Goal: Task Accomplishment & Management: Manage account settings

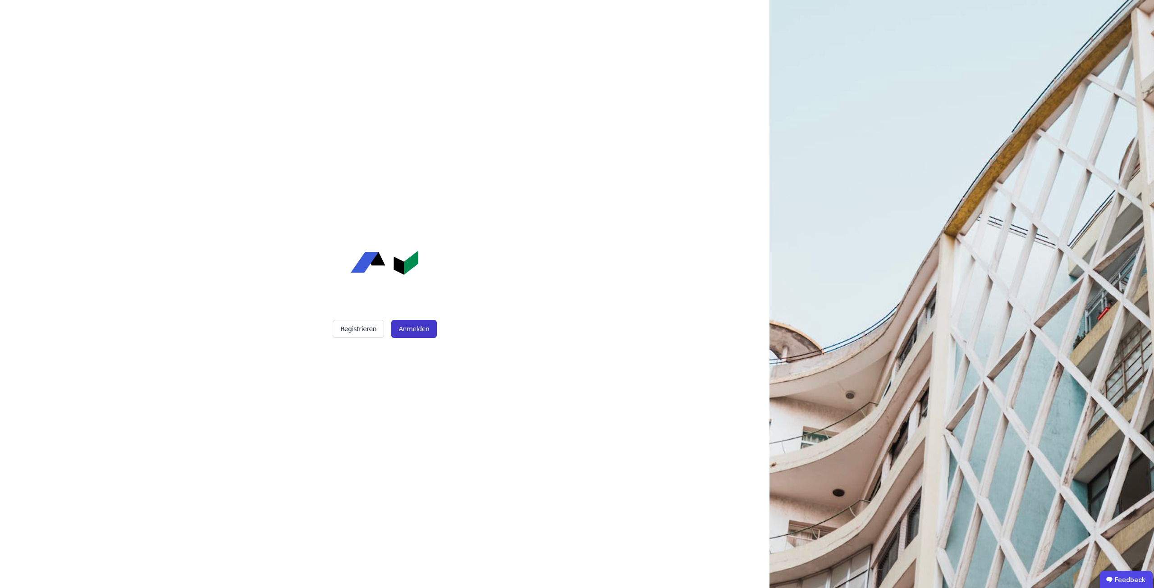
click at [412, 329] on button "Anmelden" at bounding box center [413, 329] width 45 height 18
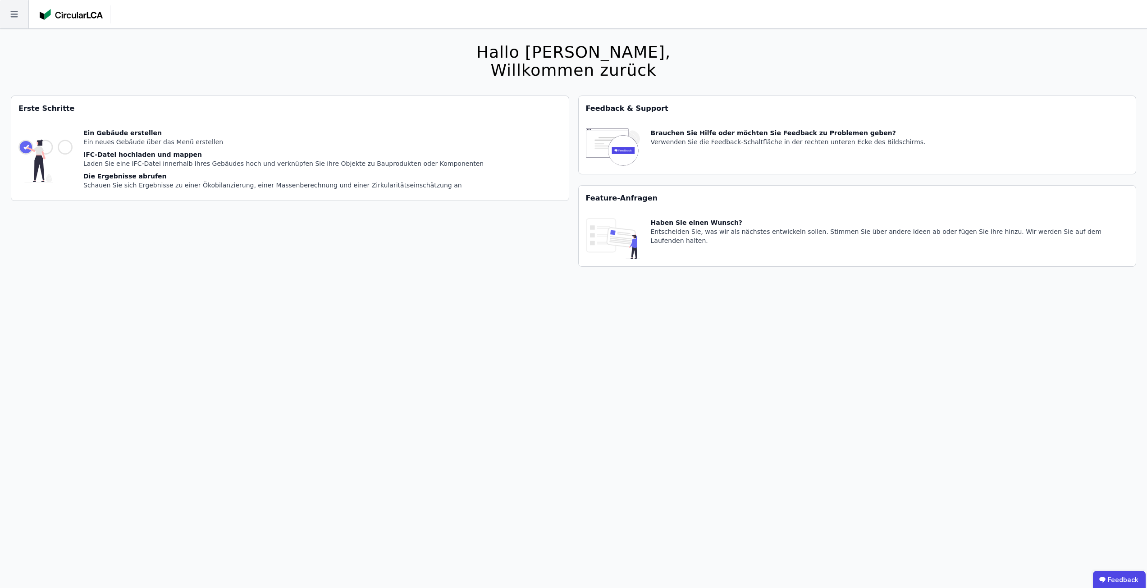
click at [24, 21] on icon at bounding box center [14, 14] width 28 height 28
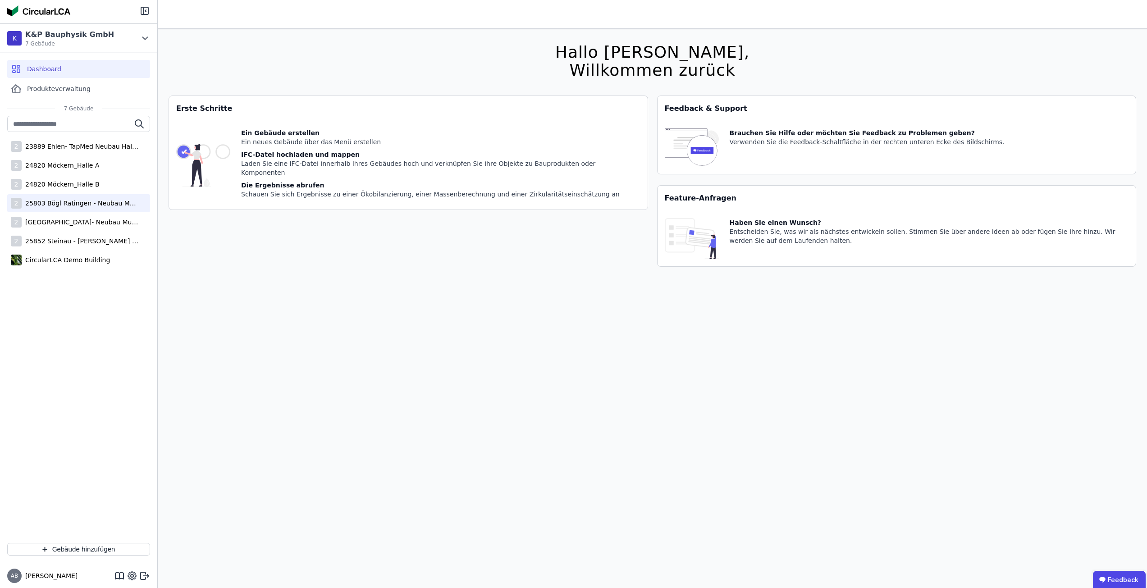
click at [50, 208] on div "2 25803 Bögl Ratingen - Neubau Multi-User Center" at bounding box center [78, 203] width 143 height 18
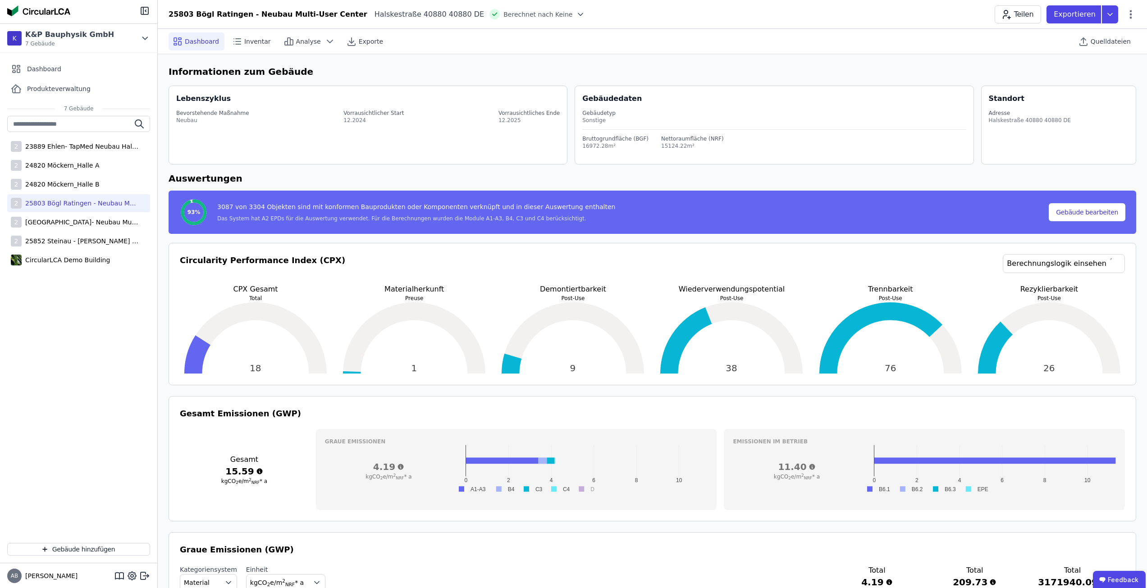
click at [396, 175] on h6 "Auswertungen" at bounding box center [652, 179] width 967 height 14
click at [1131, 11] on icon at bounding box center [1131, 14] width 2 height 9
click at [1105, 89] on span "Emissionen aus Betrieb" at bounding box center [1092, 98] width 73 height 18
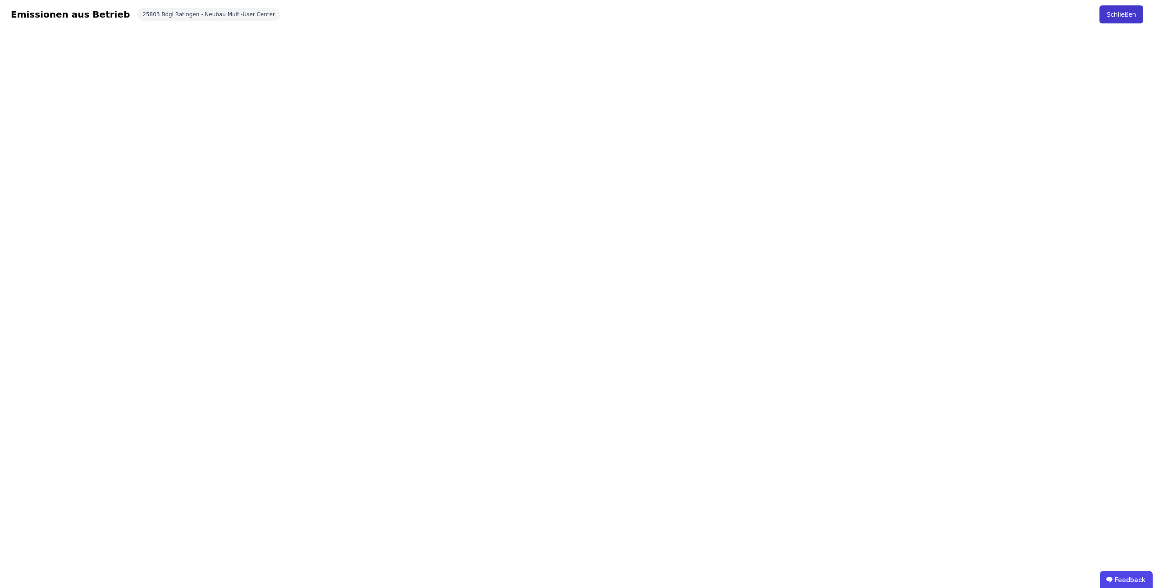
click at [1126, 9] on button "Schließen" at bounding box center [1121, 14] width 44 height 18
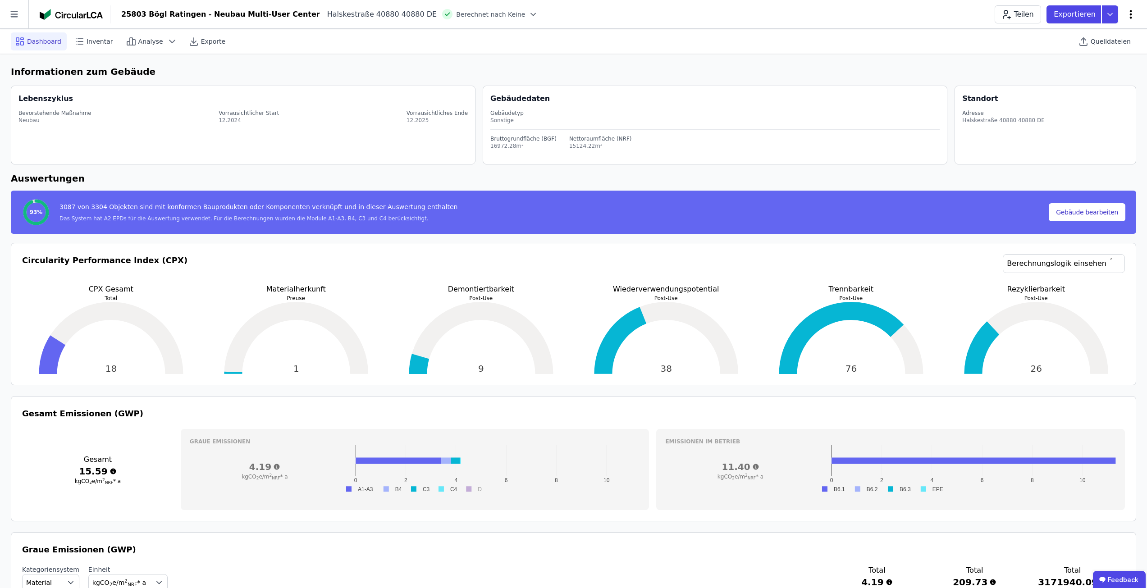
click at [1131, 12] on icon at bounding box center [1130, 14] width 11 height 11
click at [1096, 35] on span "Gebäude bearbeiten" at bounding box center [1088, 35] width 65 height 9
select select "**********"
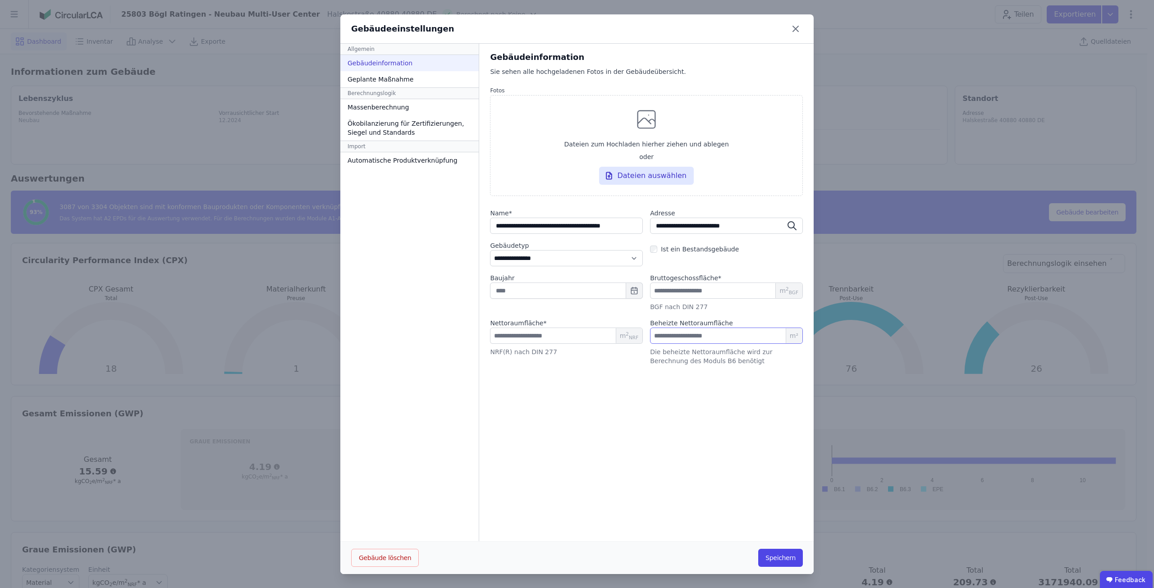
click at [701, 331] on input "number" at bounding box center [726, 336] width 153 height 16
click at [679, 339] on input "number" at bounding box center [726, 336] width 153 height 16
click at [706, 335] on input "number" at bounding box center [726, 336] width 153 height 16
type input "********"
click at [779, 556] on button "Speichern" at bounding box center [780, 558] width 45 height 18
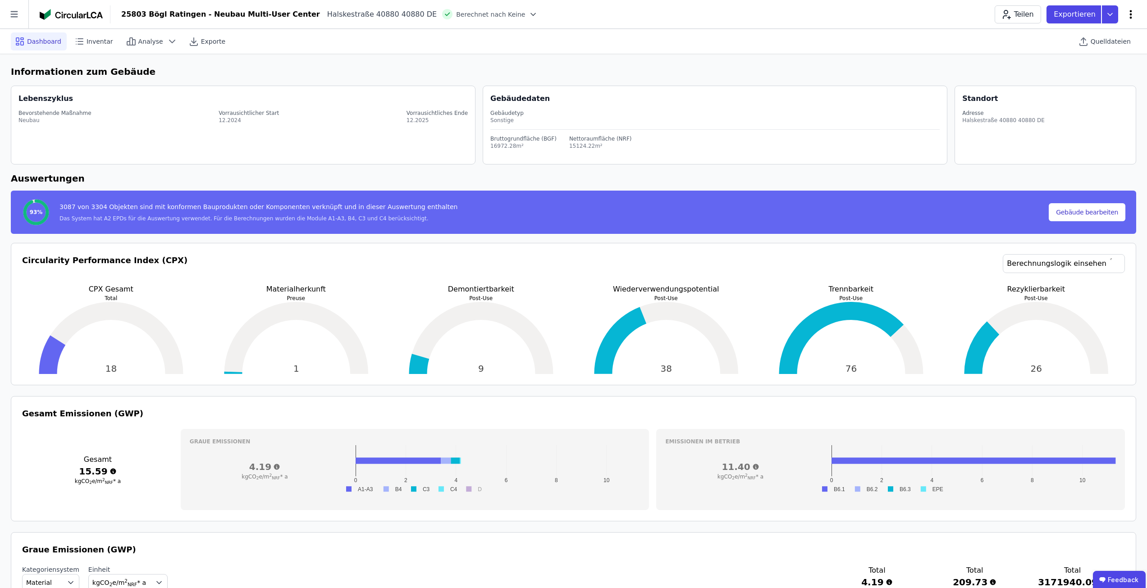
click at [1135, 15] on icon at bounding box center [1130, 14] width 11 height 11
click at [1110, 85] on div "Emissionen aus Betrieb" at bounding box center [1092, 97] width 87 height 25
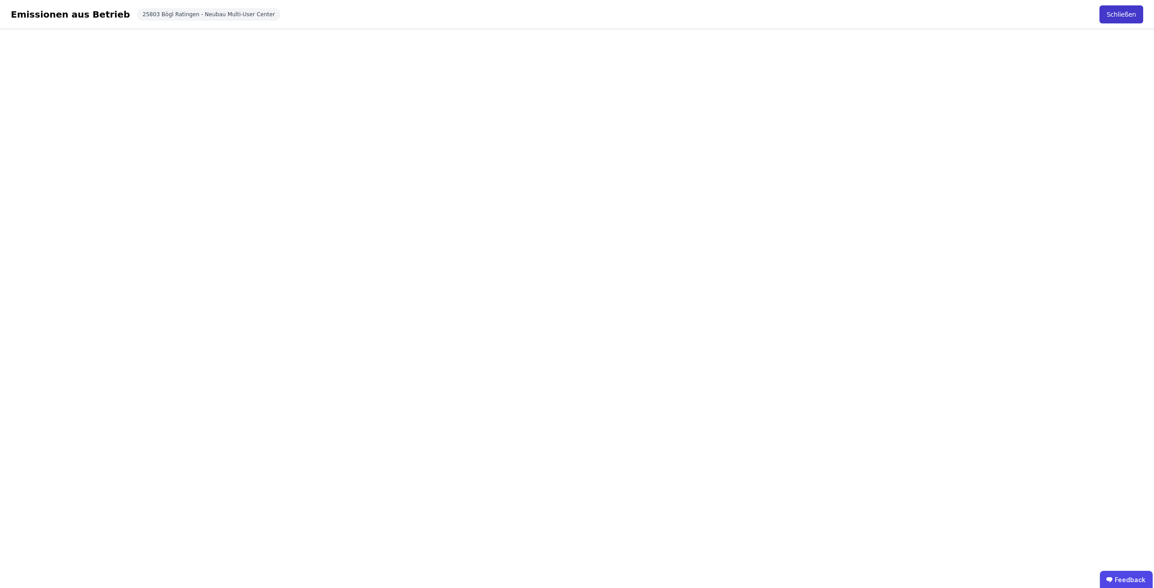
click at [1123, 12] on button "Schließen" at bounding box center [1121, 14] width 44 height 18
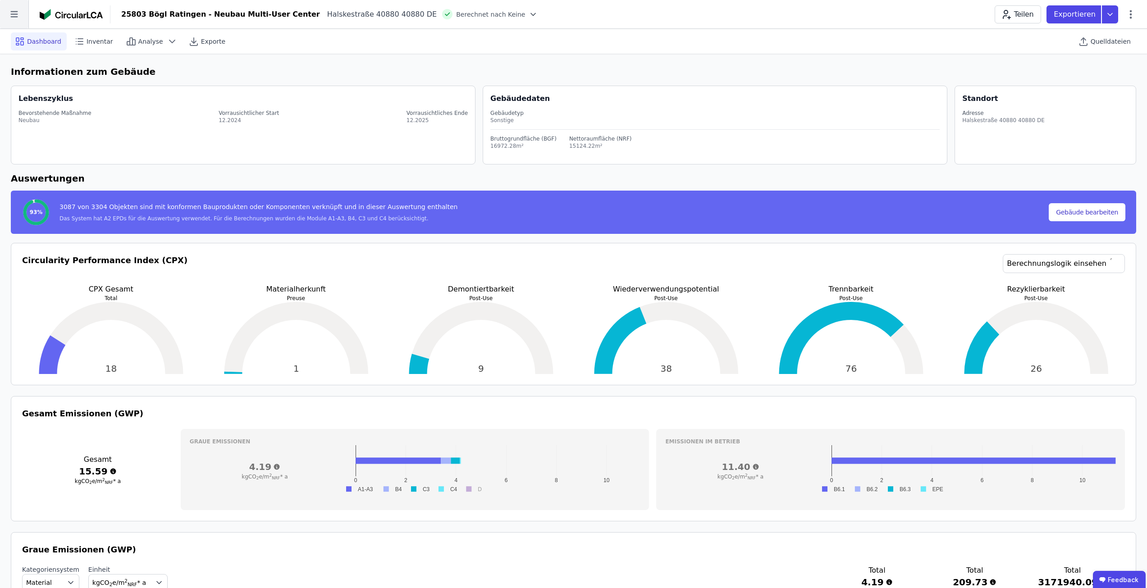
click at [17, 13] on icon at bounding box center [14, 14] width 28 height 28
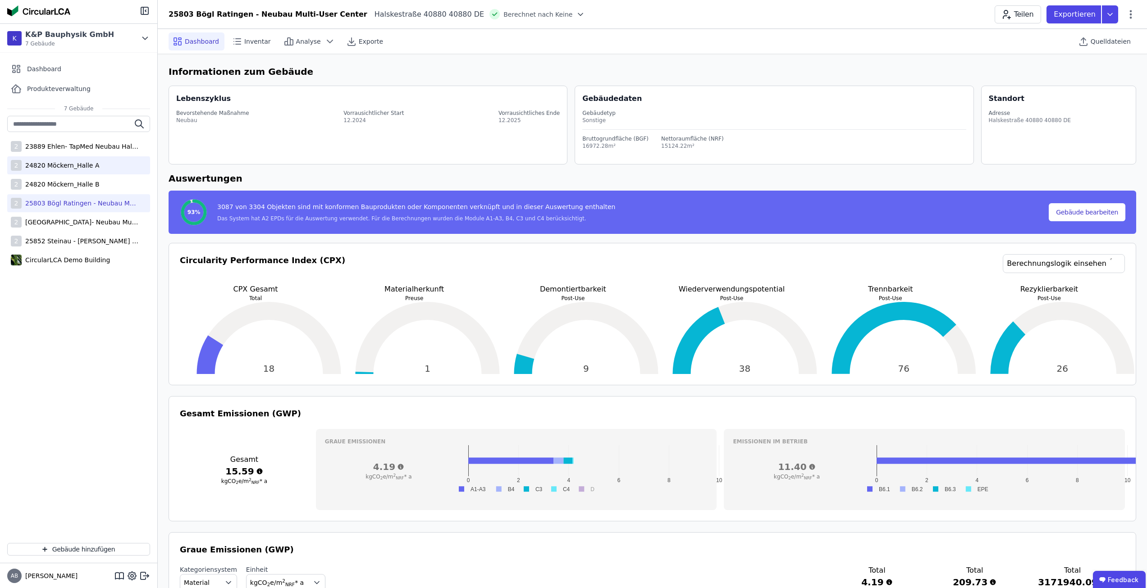
click at [45, 164] on div "24820 Möckern_Halle A" at bounding box center [61, 165] width 78 height 9
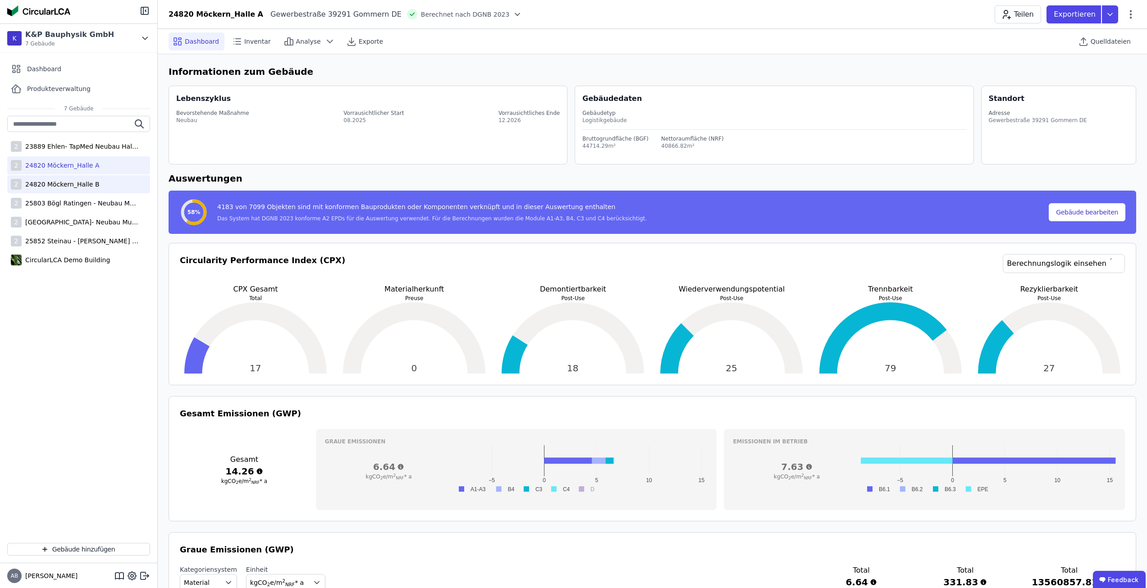
click at [61, 179] on div "2 24820 Möckern_Halle B" at bounding box center [78, 184] width 143 height 18
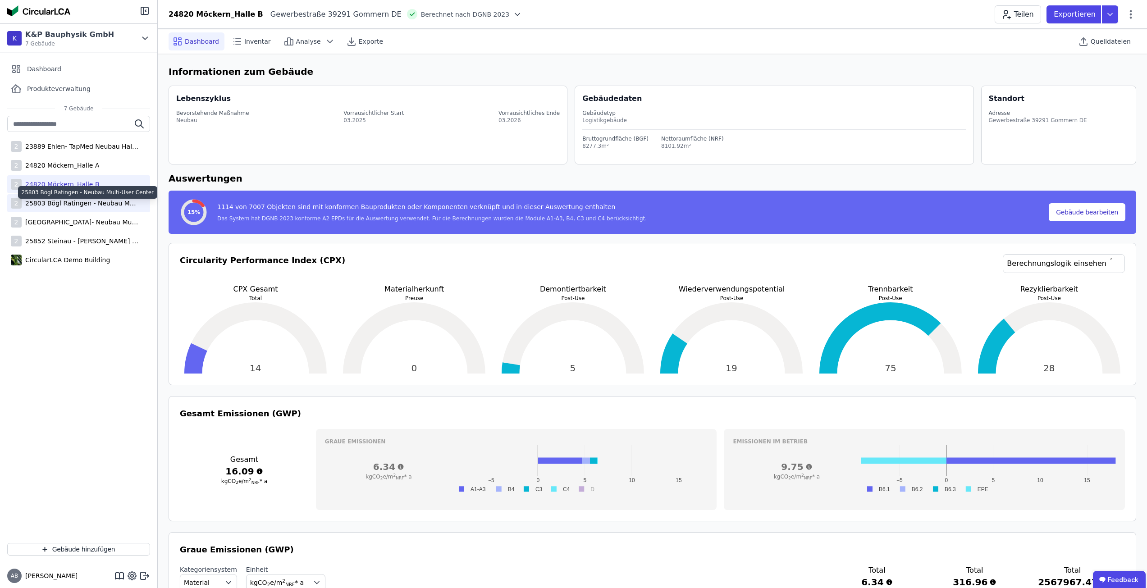
click at [69, 201] on div "25803 Bögl Ratingen - Neubau Multi-User Center" at bounding box center [80, 203] width 117 height 9
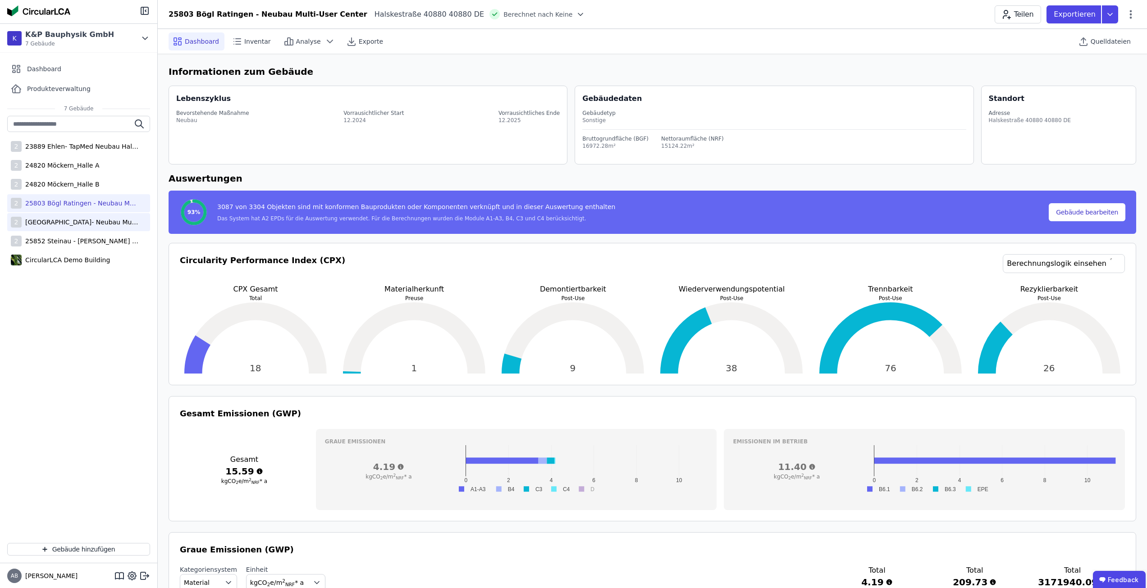
click at [76, 225] on div "[GEOGRAPHIC_DATA]- Neubau Multi-User Center" at bounding box center [80, 222] width 117 height 9
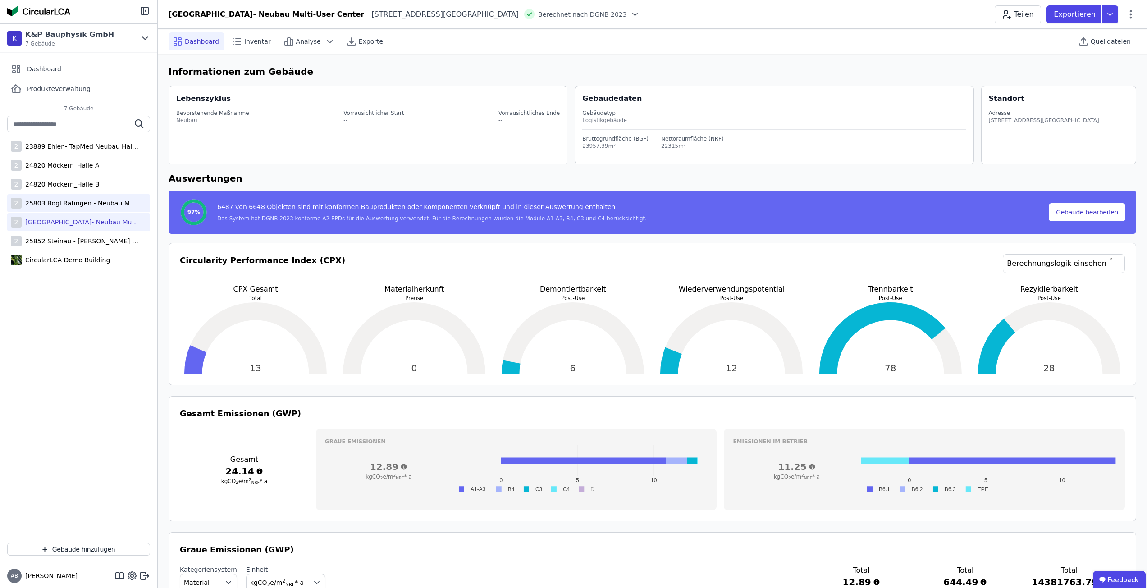
click at [78, 205] on div "25803 Bögl Ratingen - Neubau Multi-User Center" at bounding box center [80, 203] width 117 height 9
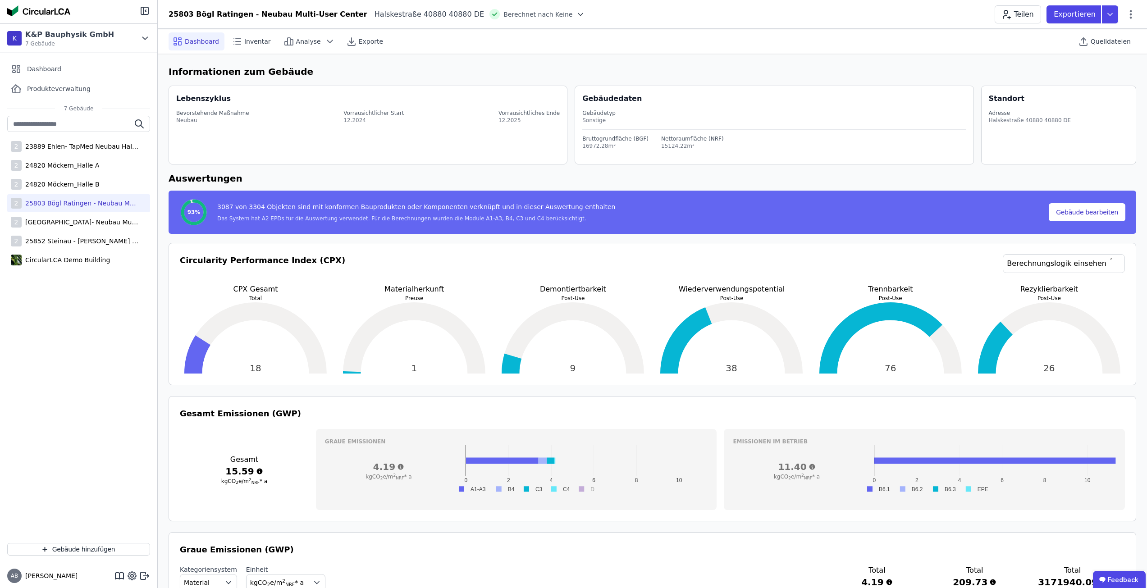
scroll to position [45, 0]
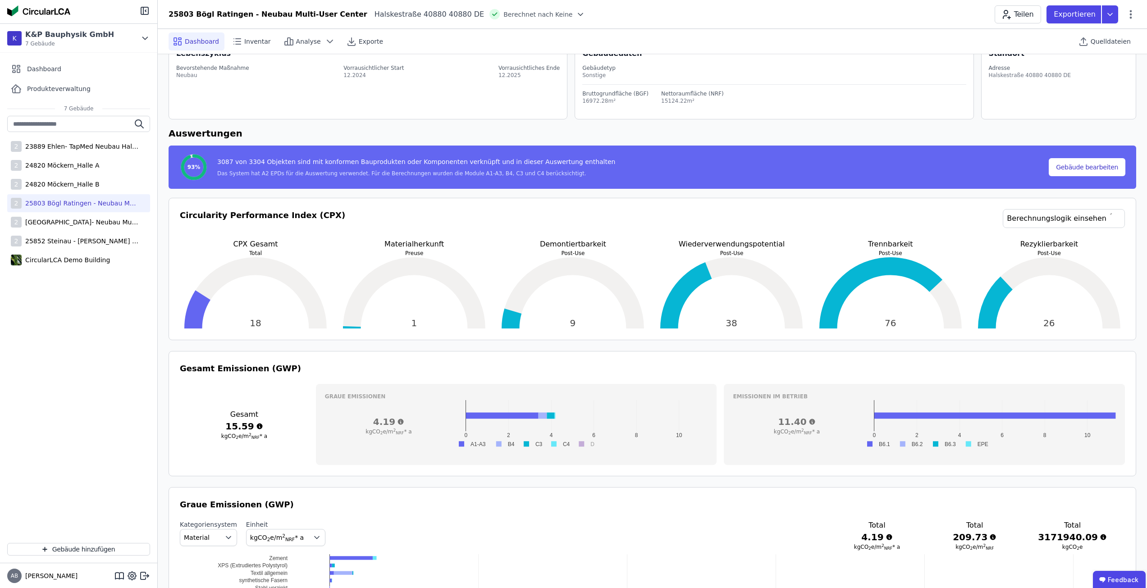
click at [1136, 17] on div "25803 Bögl Ratingen - Neubau Multi-User Center [GEOGRAPHIC_DATA] 40880 DE Berec…" at bounding box center [652, 14] width 989 height 18
click at [1131, 17] on icon at bounding box center [1130, 14] width 11 height 11
click at [1114, 89] on span "Emissionen aus Betrieb" at bounding box center [1092, 98] width 73 height 18
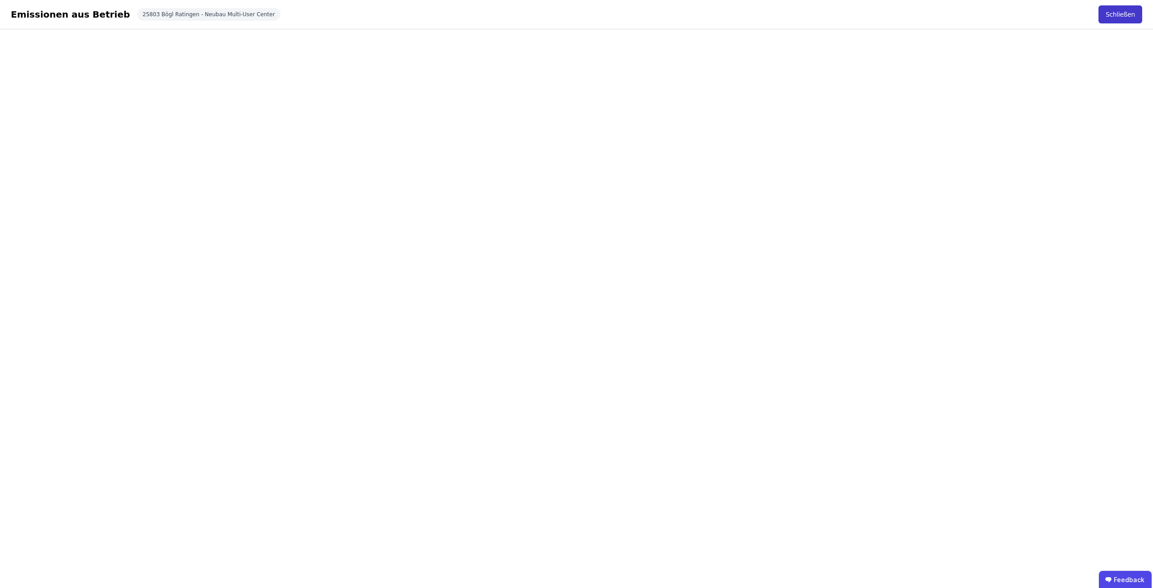
click at [1120, 19] on button "Schließen" at bounding box center [1120, 14] width 44 height 18
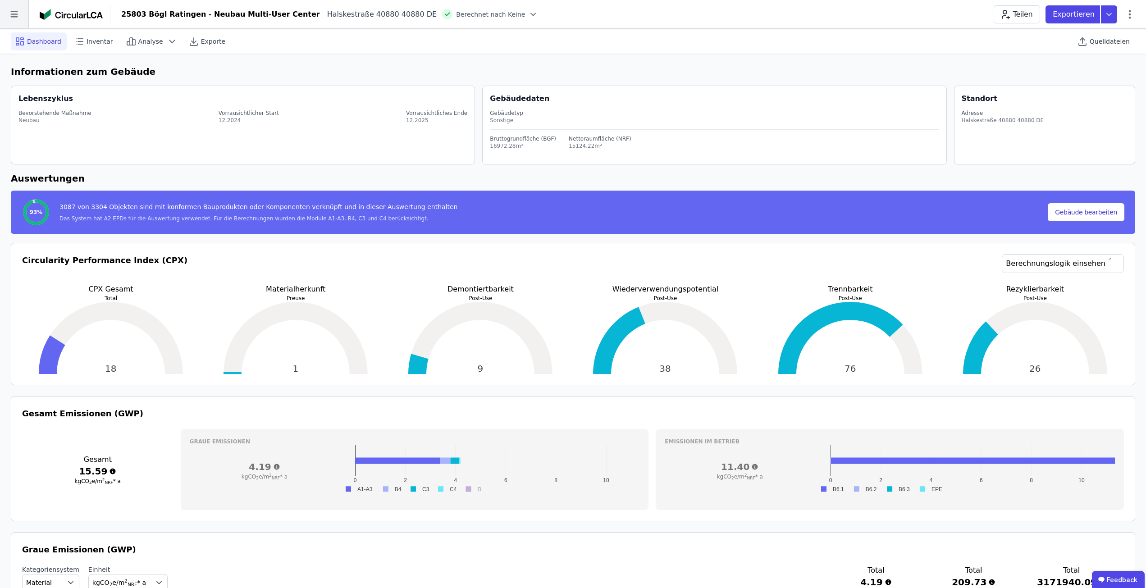
click at [21, 8] on icon at bounding box center [14, 14] width 28 height 28
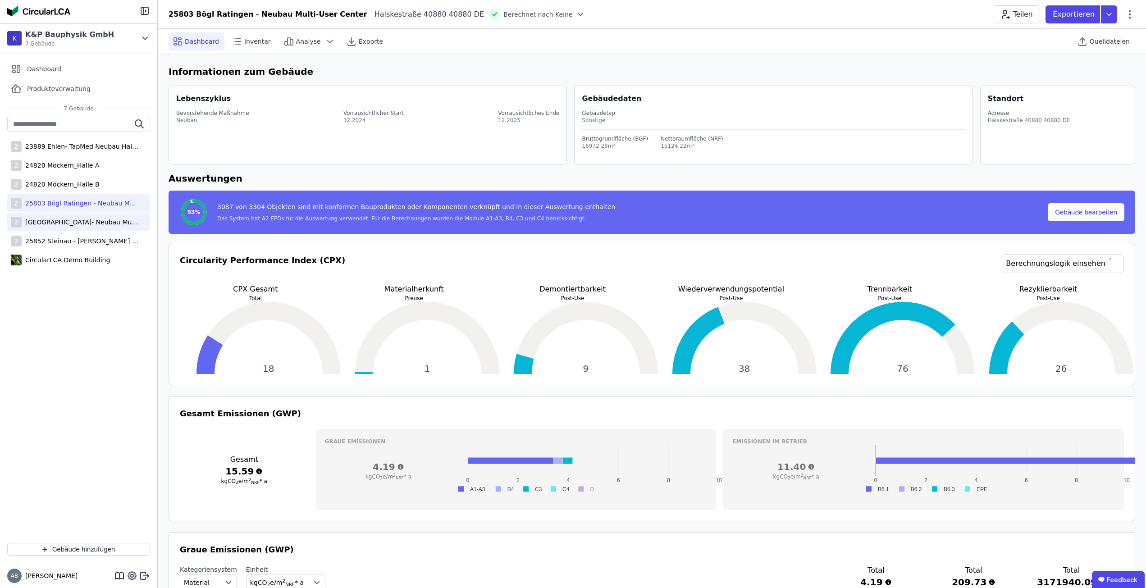
click at [94, 217] on div "2 25804 Bögl Düsseldorf- Neubau Multi-User Center" at bounding box center [78, 222] width 143 height 18
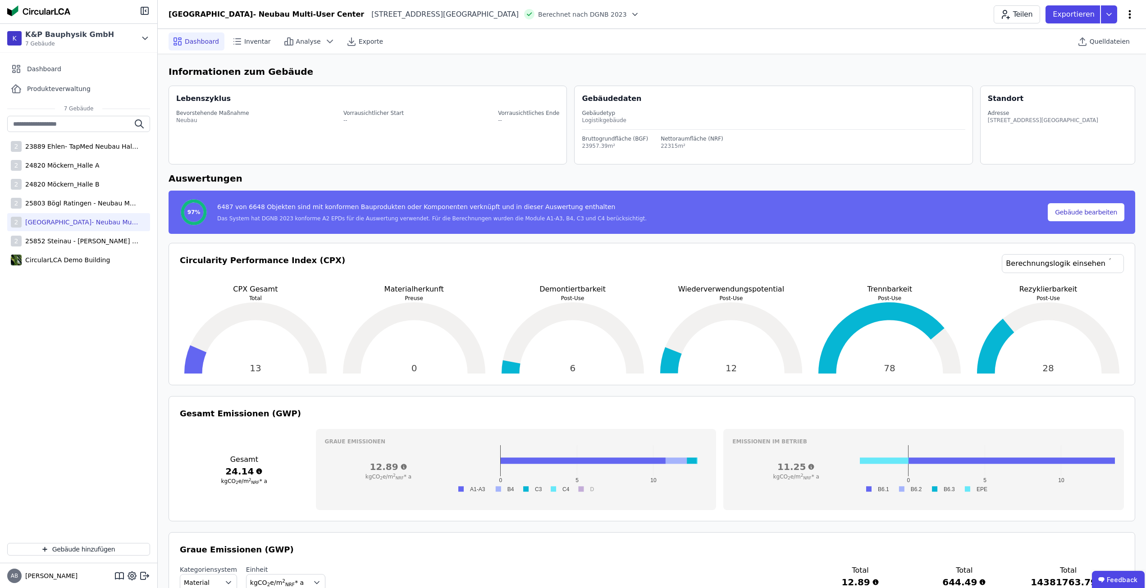
click at [1133, 17] on icon at bounding box center [1129, 14] width 11 height 11
click at [1105, 89] on span "Emissionen aus Betrieb" at bounding box center [1091, 98] width 73 height 18
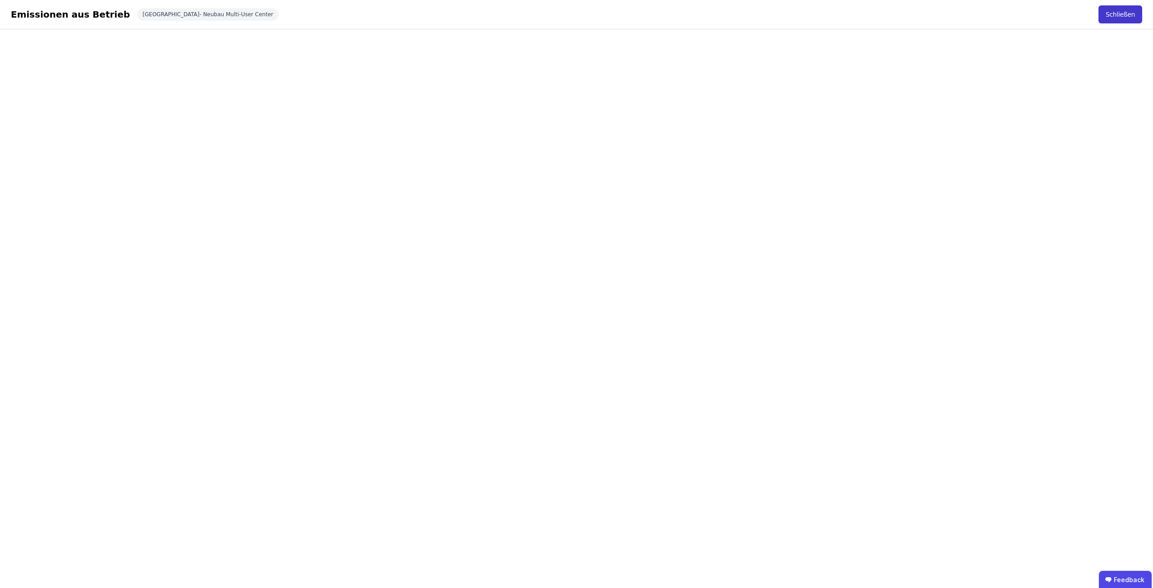
click at [1115, 9] on button "Schließen" at bounding box center [1120, 14] width 44 height 18
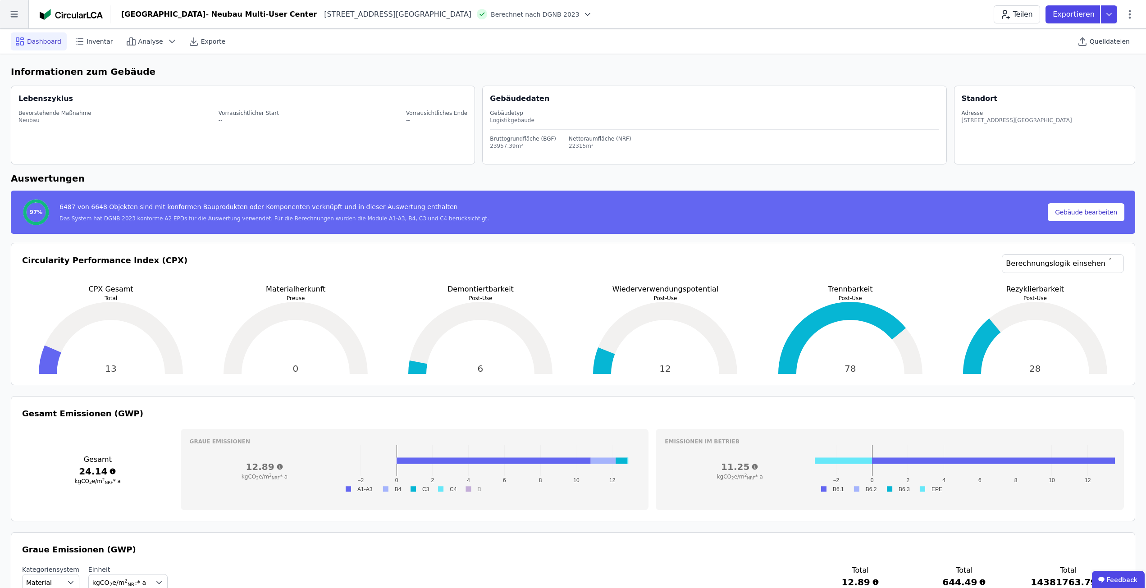
click at [14, 22] on icon at bounding box center [14, 14] width 28 height 28
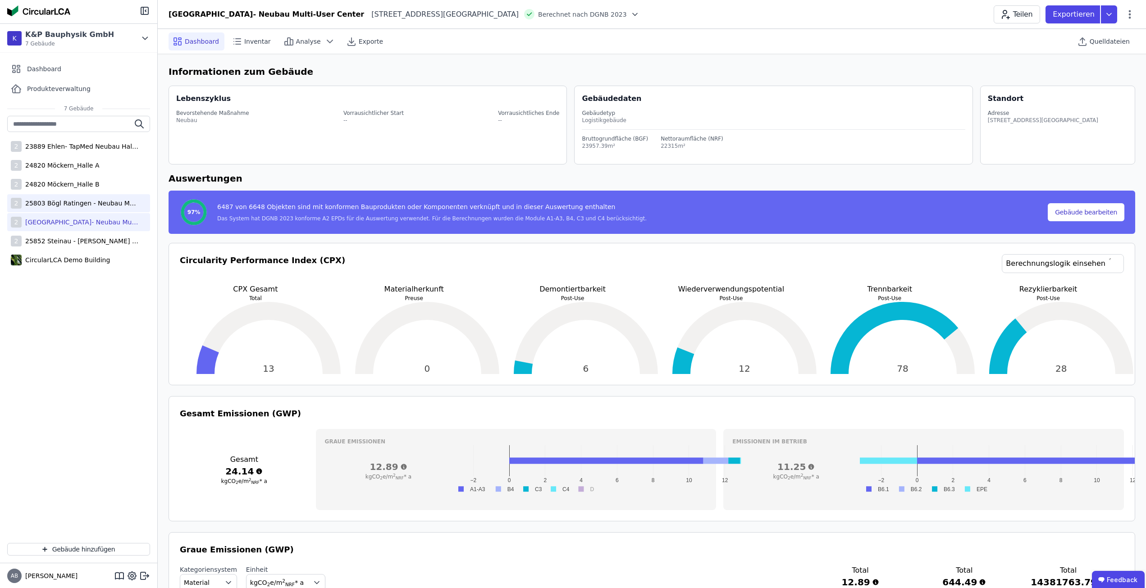
click at [50, 197] on div "2 25803 Bögl Ratingen - Neubau Multi-User Center" at bounding box center [78, 203] width 143 height 18
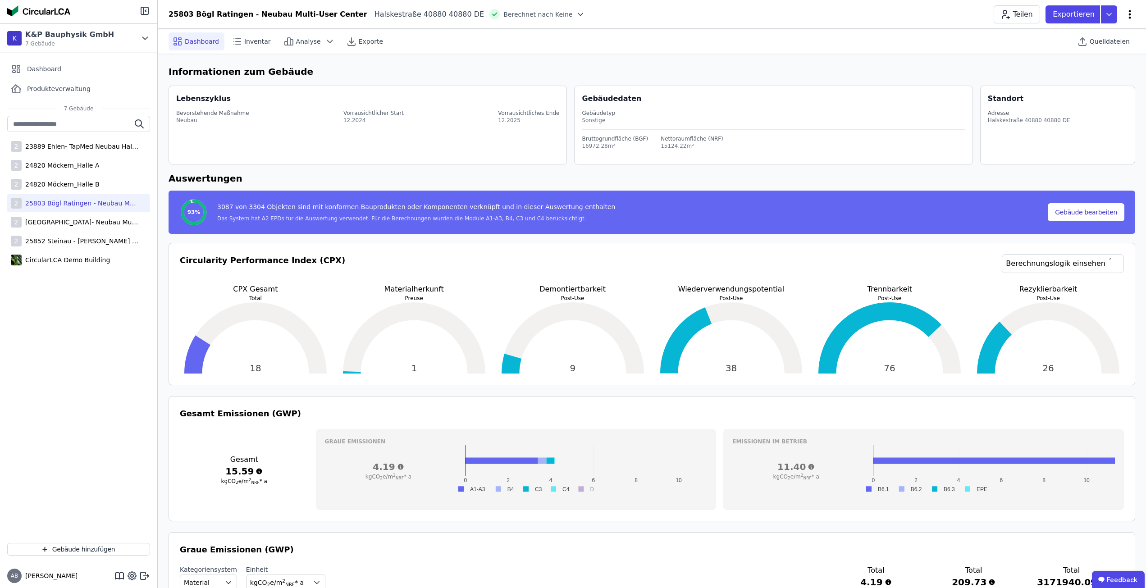
click at [1128, 14] on icon at bounding box center [1129, 14] width 11 height 11
click at [1109, 89] on span "Emissionen aus Betrieb" at bounding box center [1091, 98] width 73 height 18
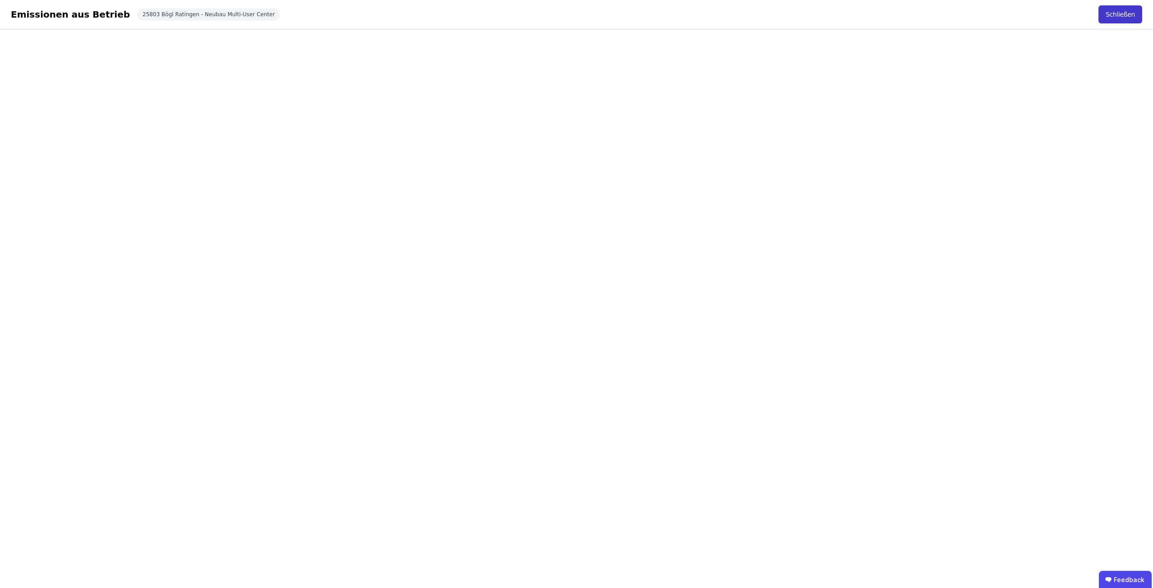
click at [1110, 12] on button "Schließen" at bounding box center [1120, 14] width 44 height 18
